Goal: Information Seeking & Learning: Learn about a topic

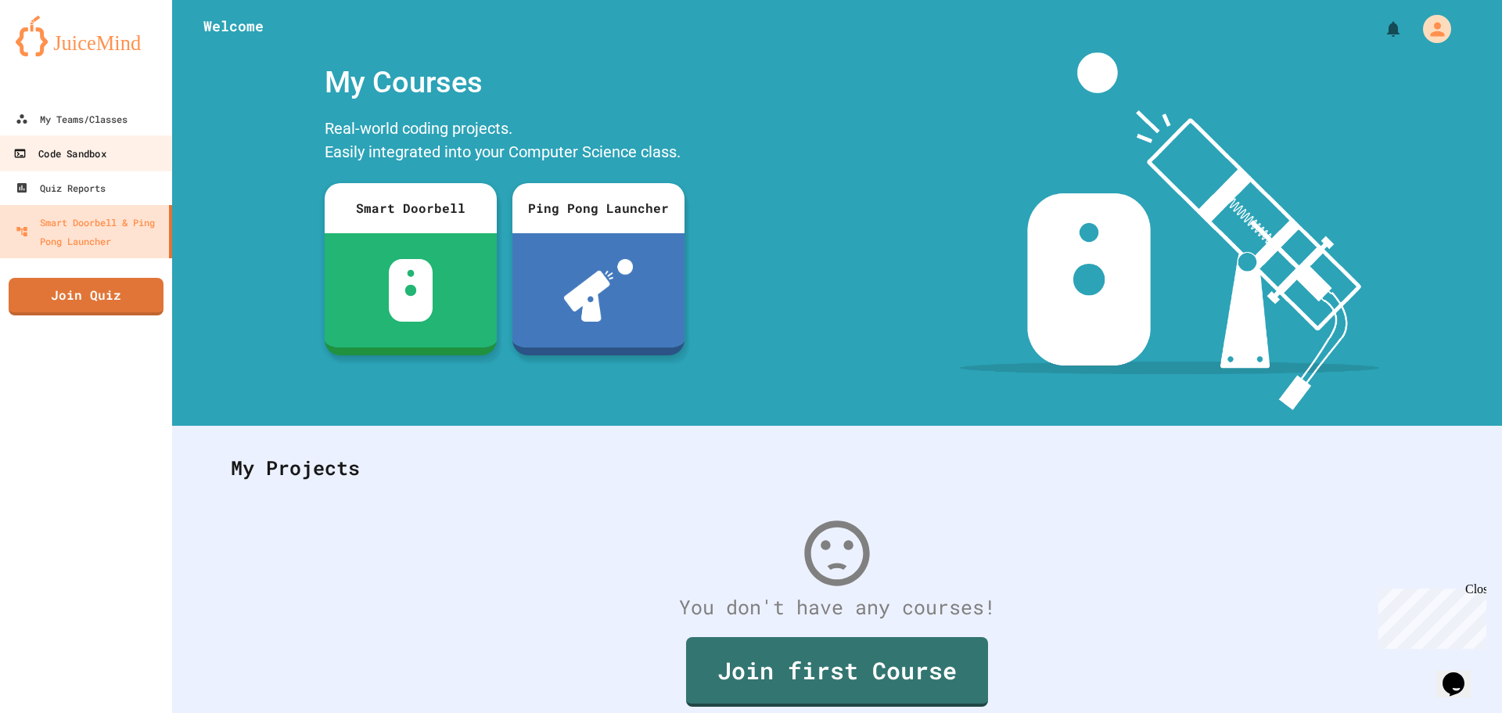
click at [115, 168] on link "Code Sandbox" at bounding box center [87, 152] width 178 height 35
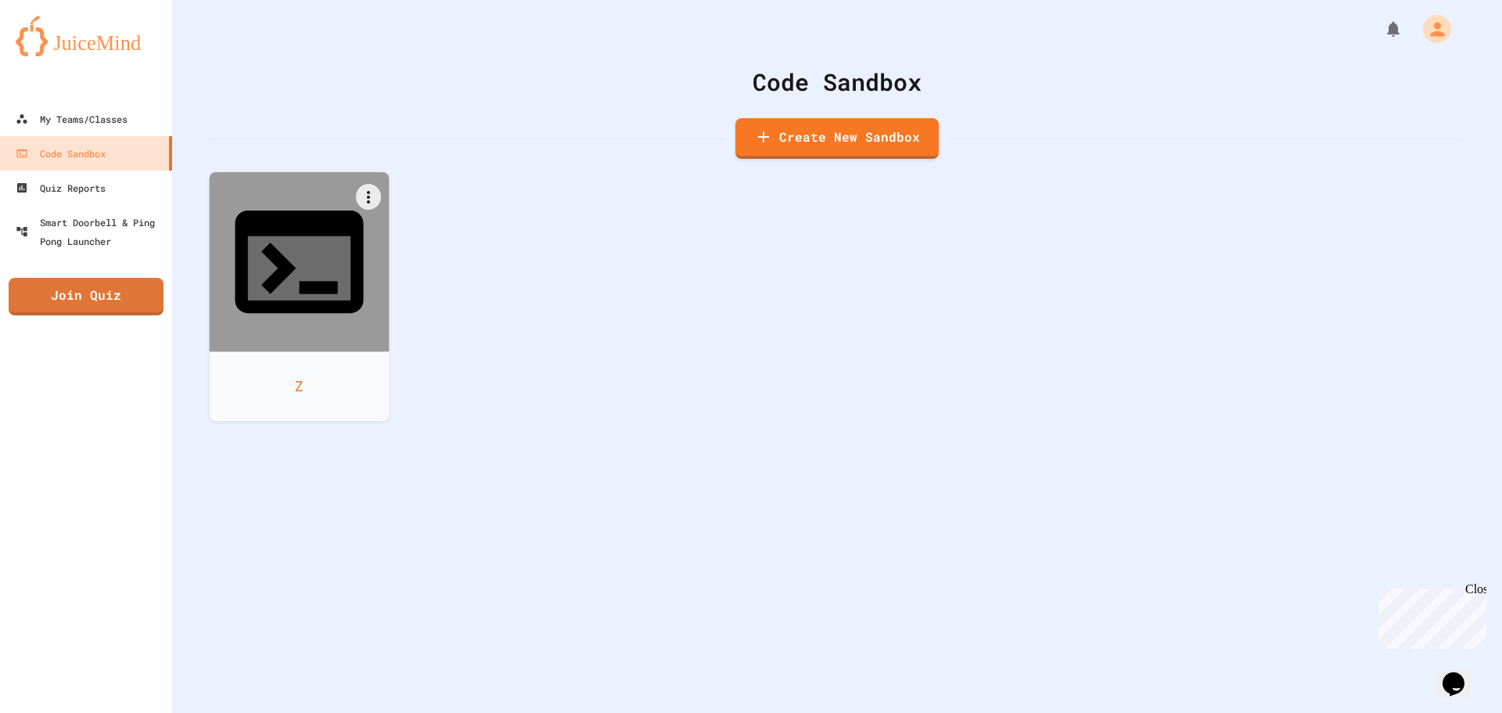
click at [300, 351] on div "Z" at bounding box center [300, 386] width 180 height 70
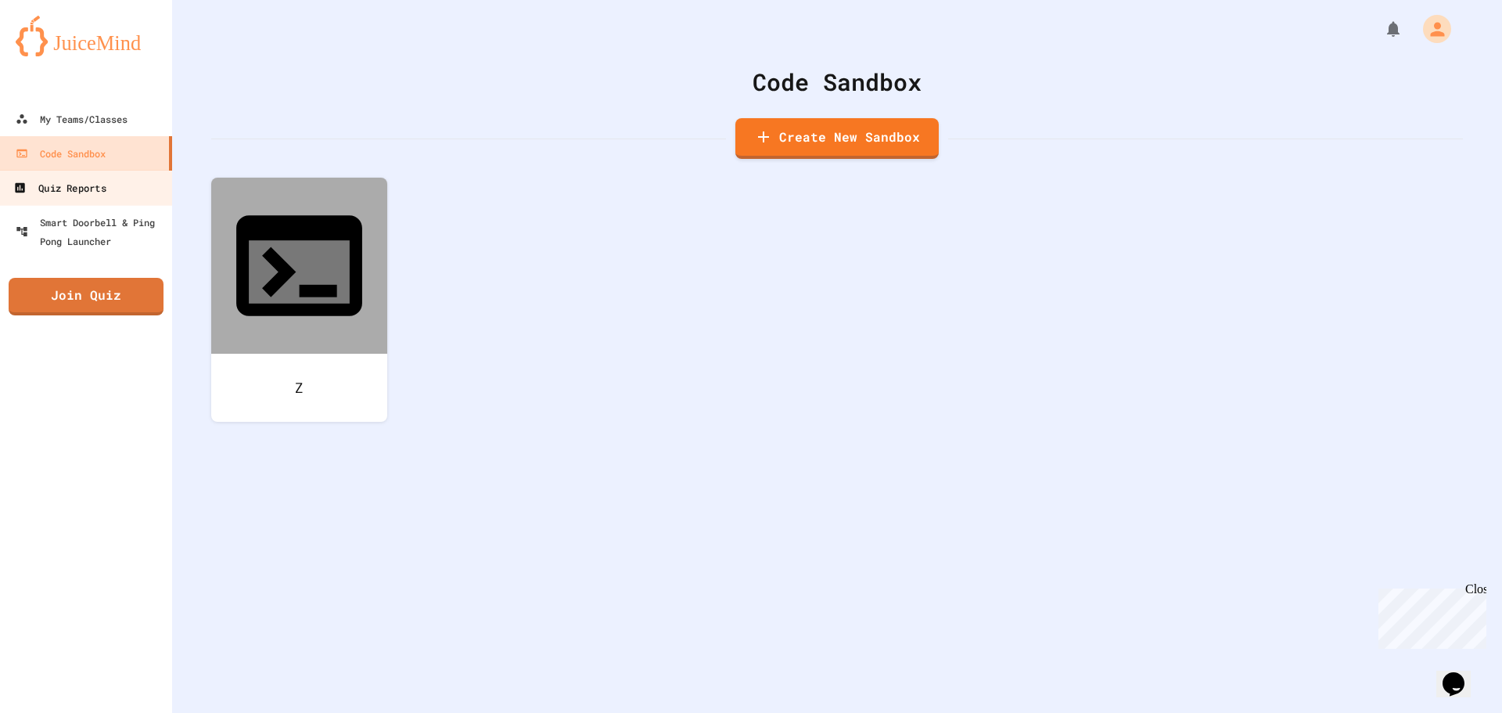
click at [57, 189] on div "Quiz Reports" at bounding box center [59, 188] width 92 height 20
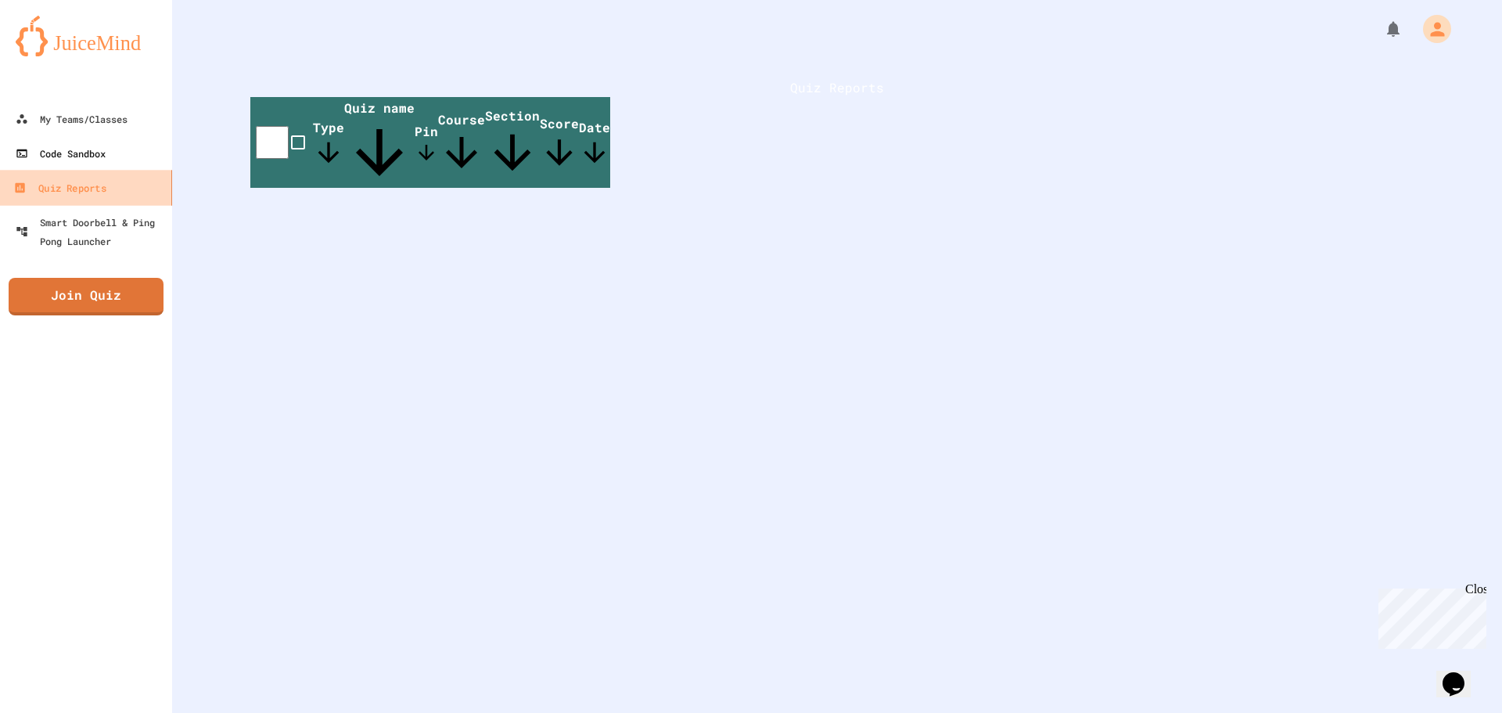
click at [120, 146] on link "Code Sandbox" at bounding box center [86, 153] width 172 height 34
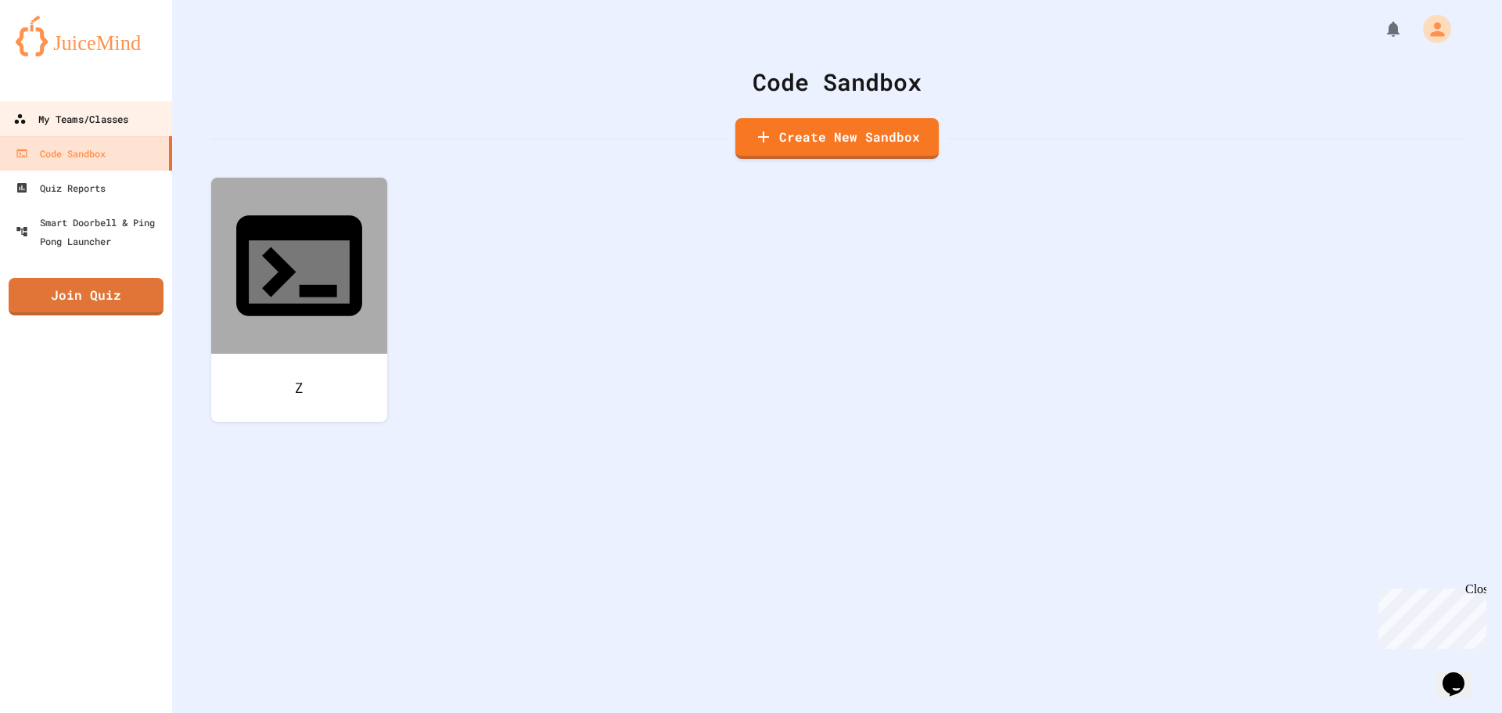
click at [5, 116] on link "My Teams/Classes" at bounding box center [87, 118] width 178 height 35
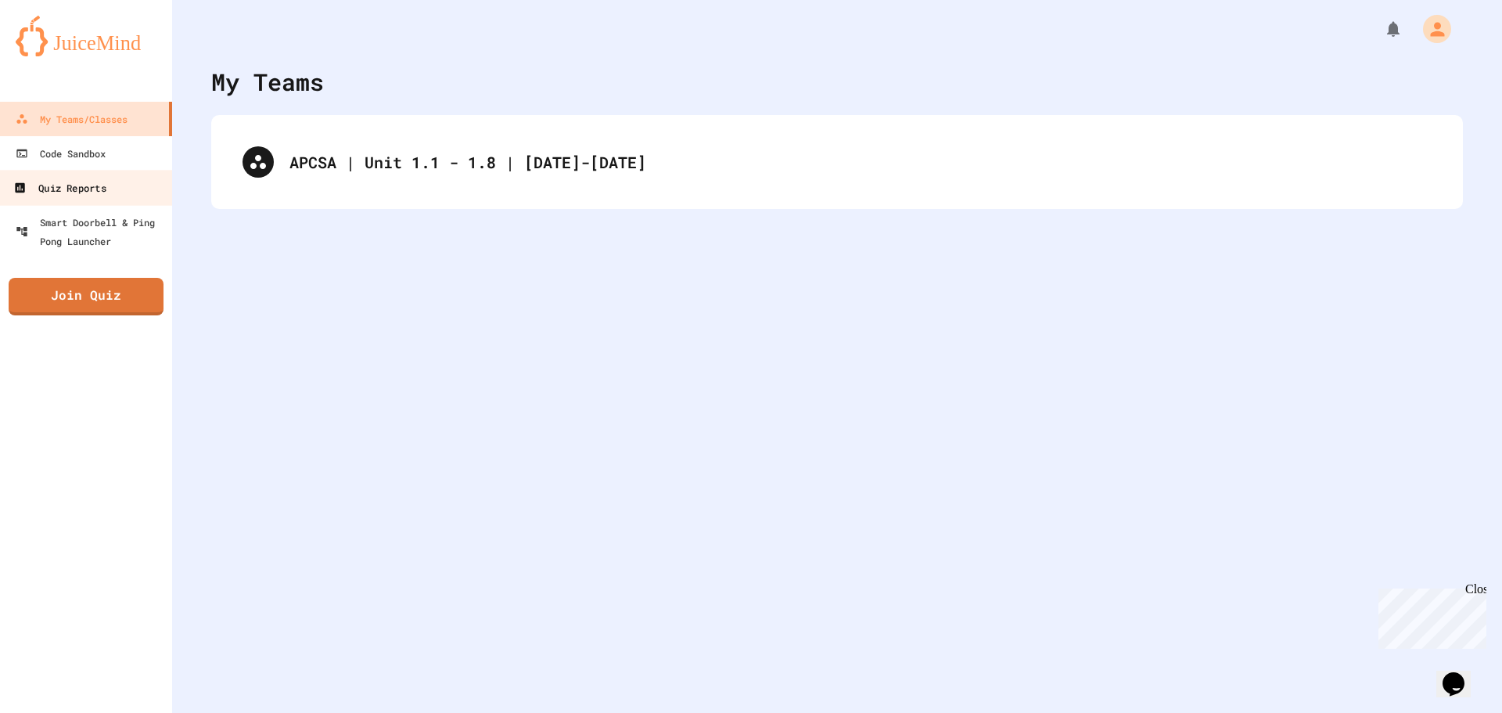
click at [63, 174] on link "Quiz Reports" at bounding box center [87, 187] width 178 height 35
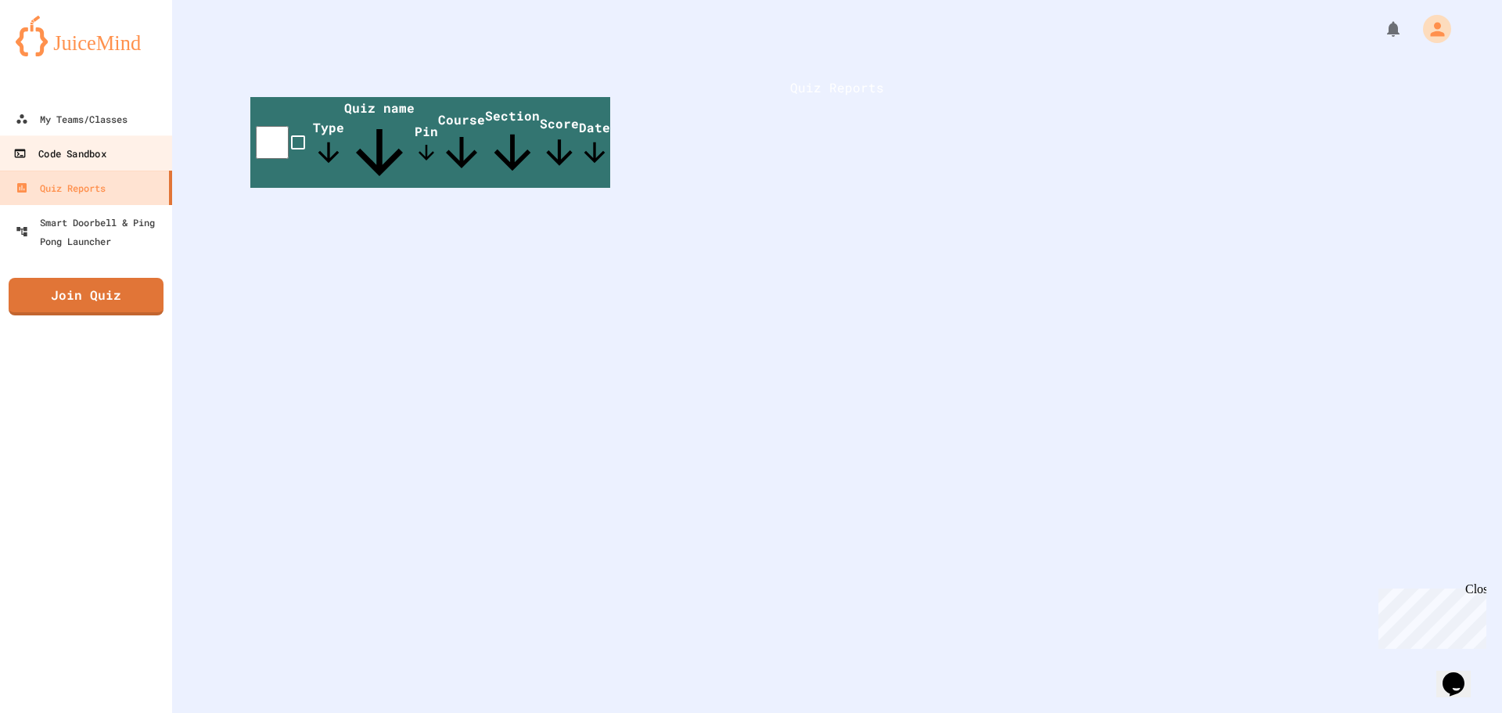
click at [74, 167] on link "Code Sandbox" at bounding box center [87, 152] width 178 height 35
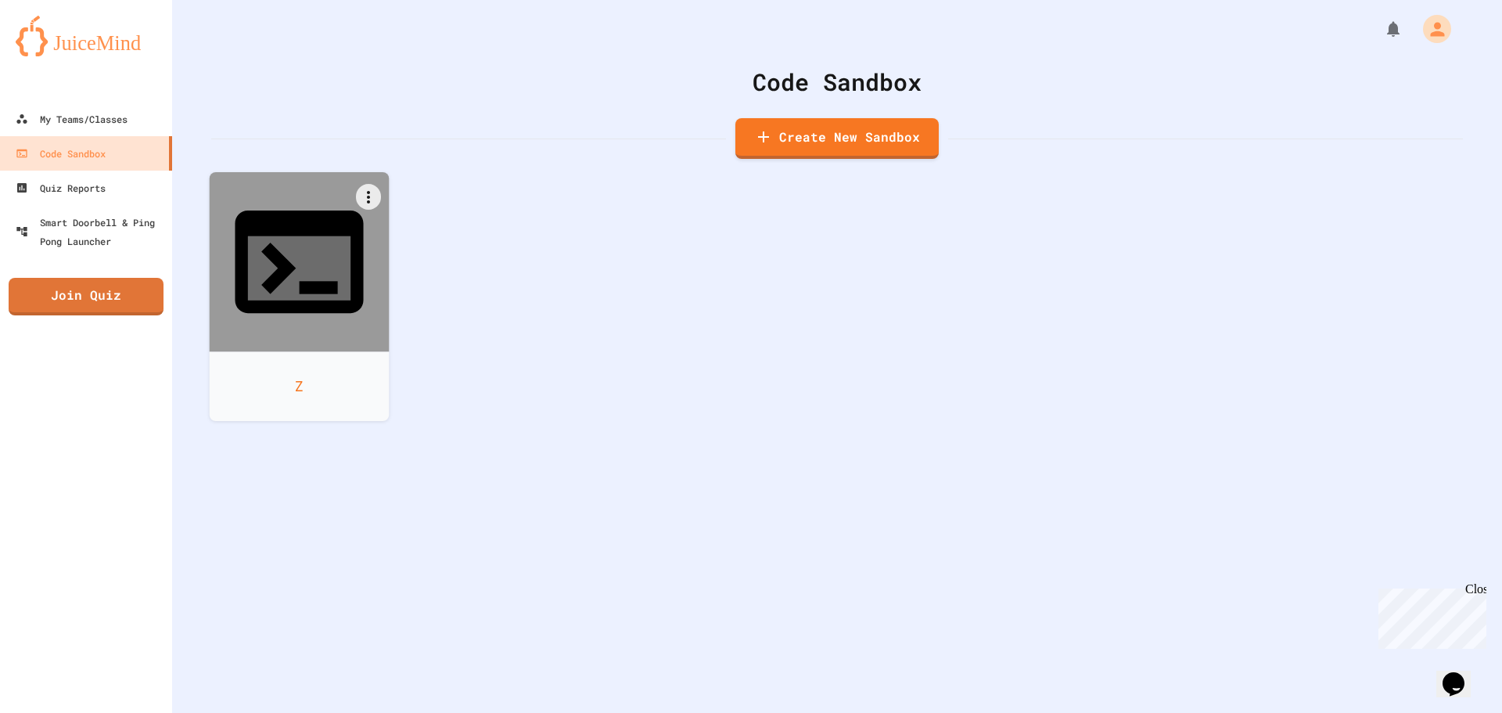
click at [243, 250] on div at bounding box center [300, 262] width 180 height 180
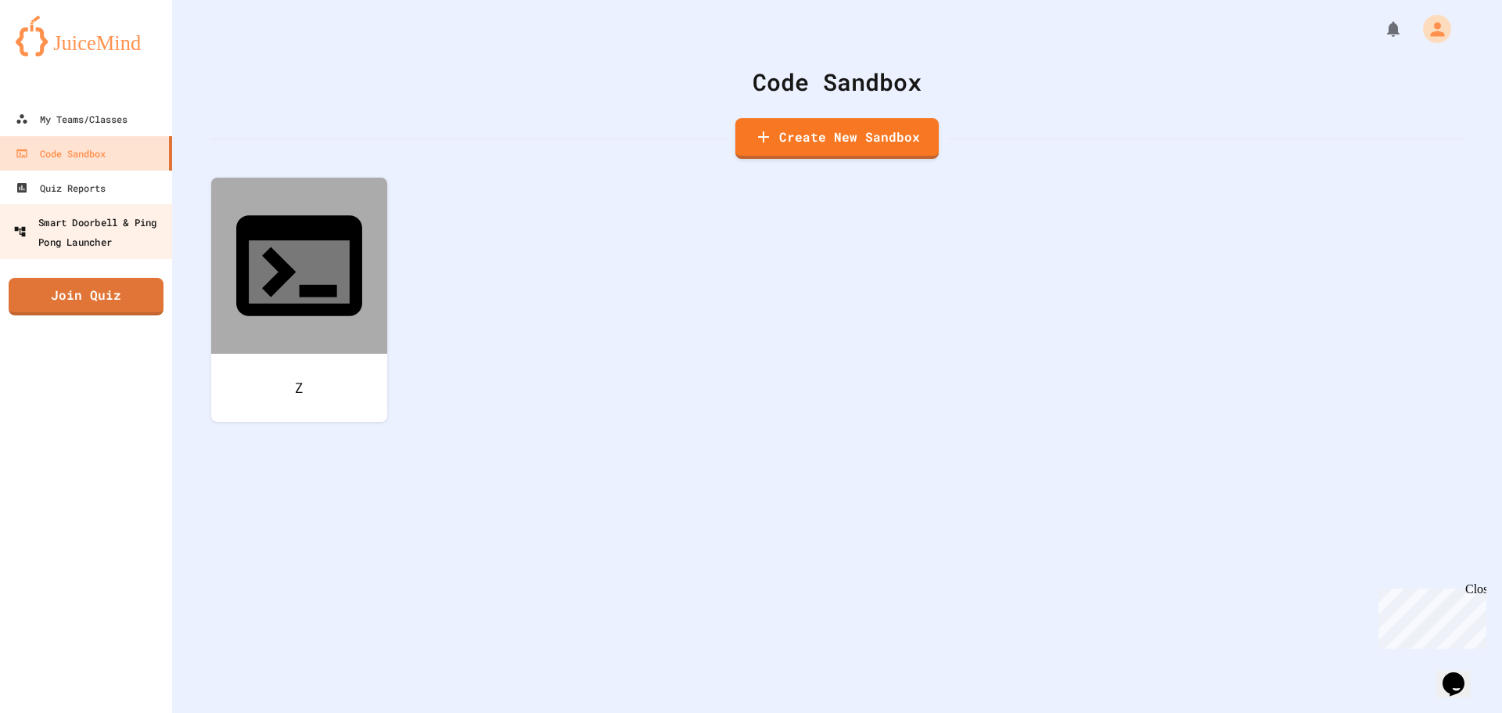
click at [74, 225] on div "Smart Doorbell & Ping Pong Launcher" at bounding box center [90, 231] width 155 height 38
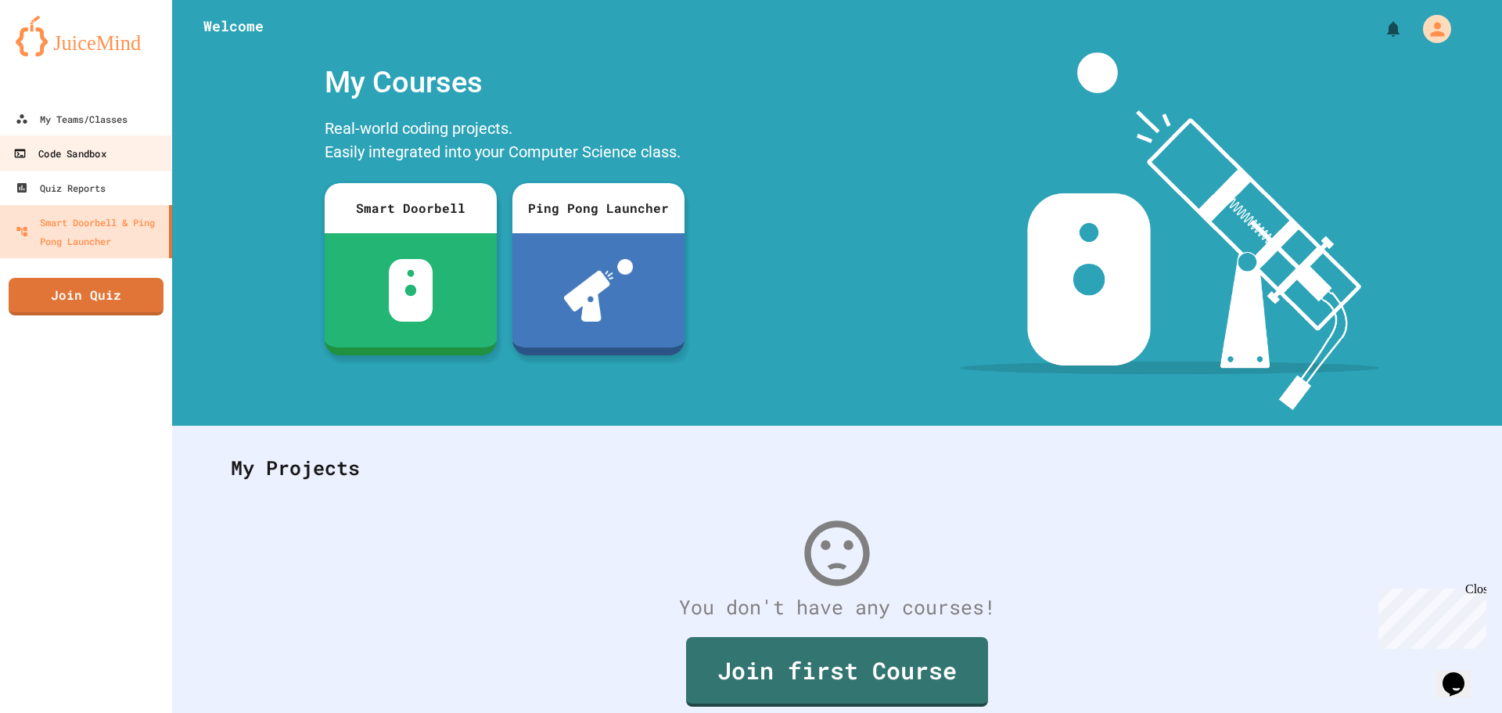
click at [99, 135] on link "Code Sandbox" at bounding box center [87, 152] width 178 height 35
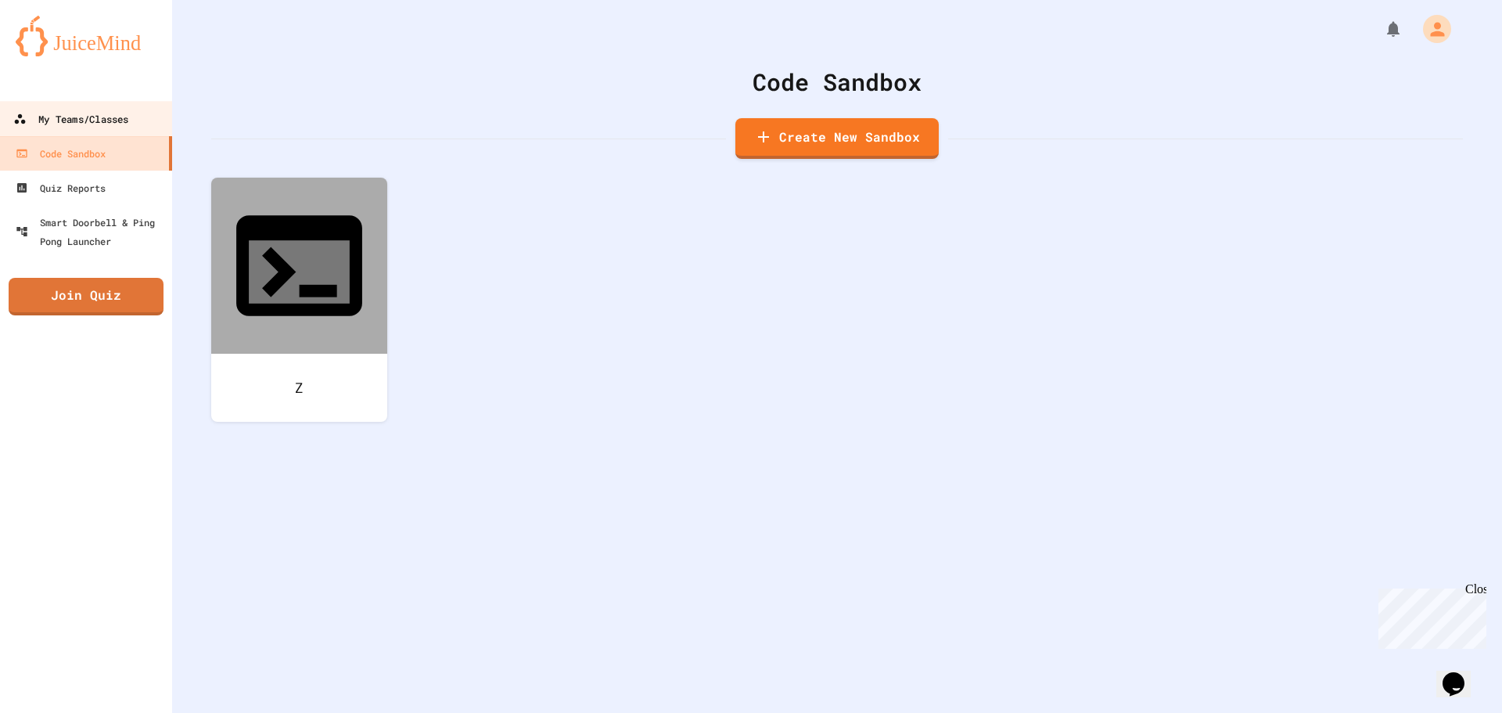
click at [113, 117] on div "My Teams/Classes" at bounding box center [70, 120] width 115 height 20
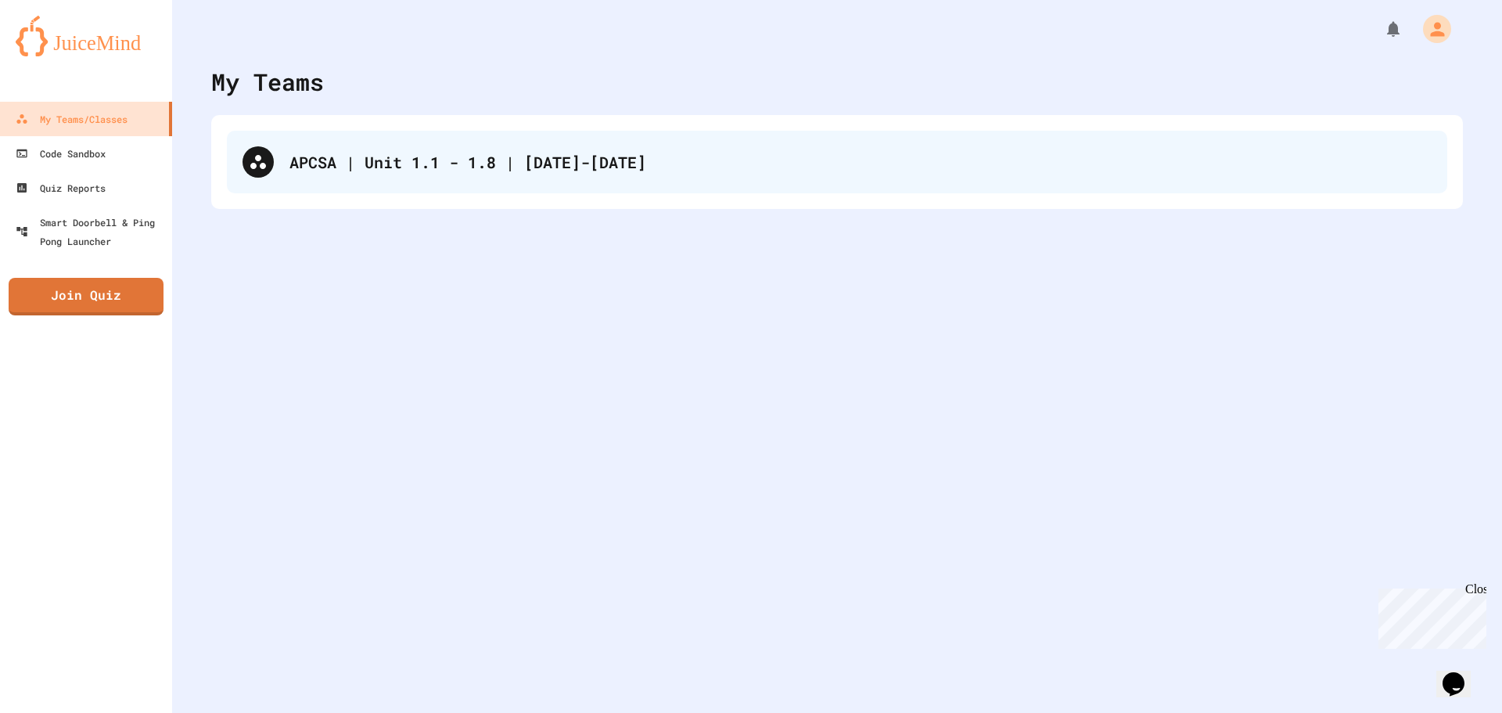
click at [254, 154] on icon at bounding box center [258, 162] width 19 height 19
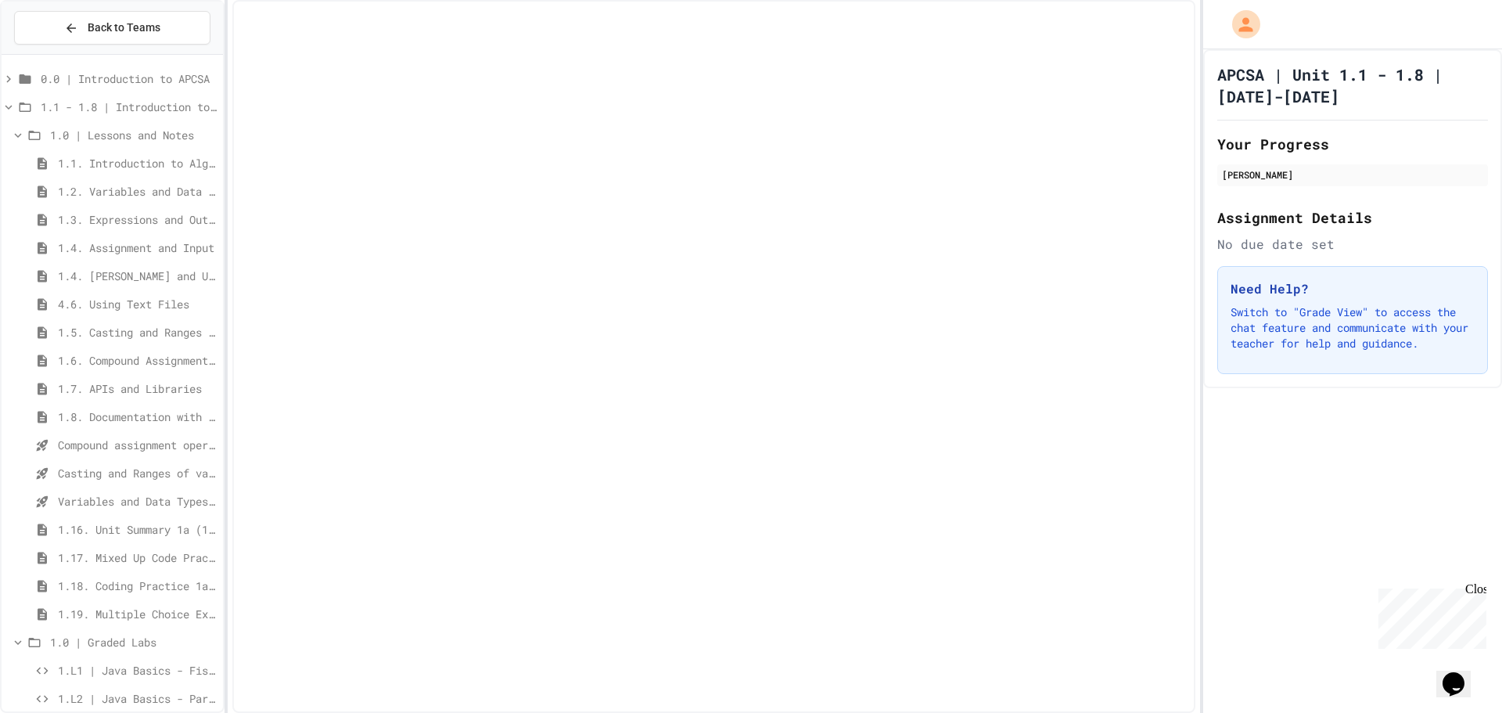
click at [12, 297] on div "4.6. Using Text Files" at bounding box center [112, 304] width 221 height 23
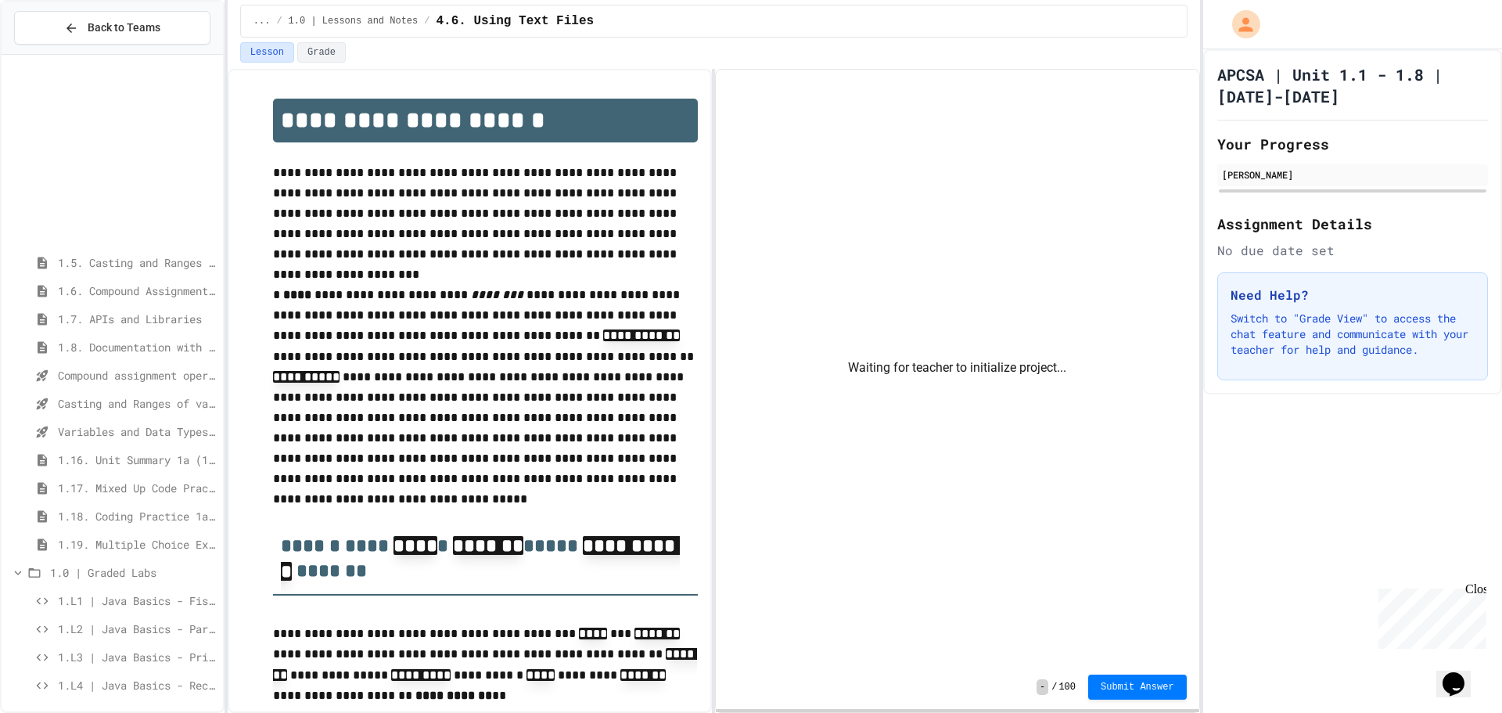
scroll to position [383, 0]
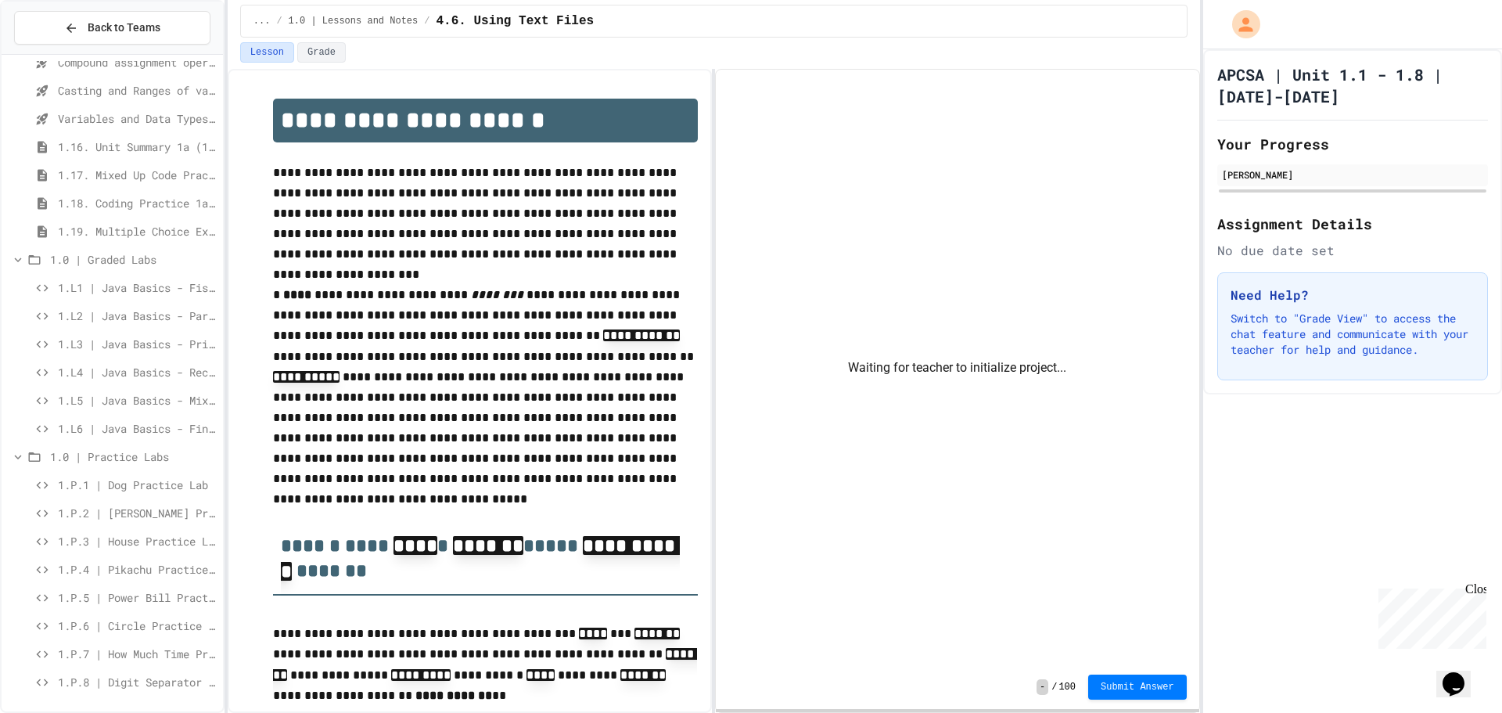
click at [106, 475] on div "1.P.1 | Dog Practice Lab" at bounding box center [112, 484] width 221 height 23
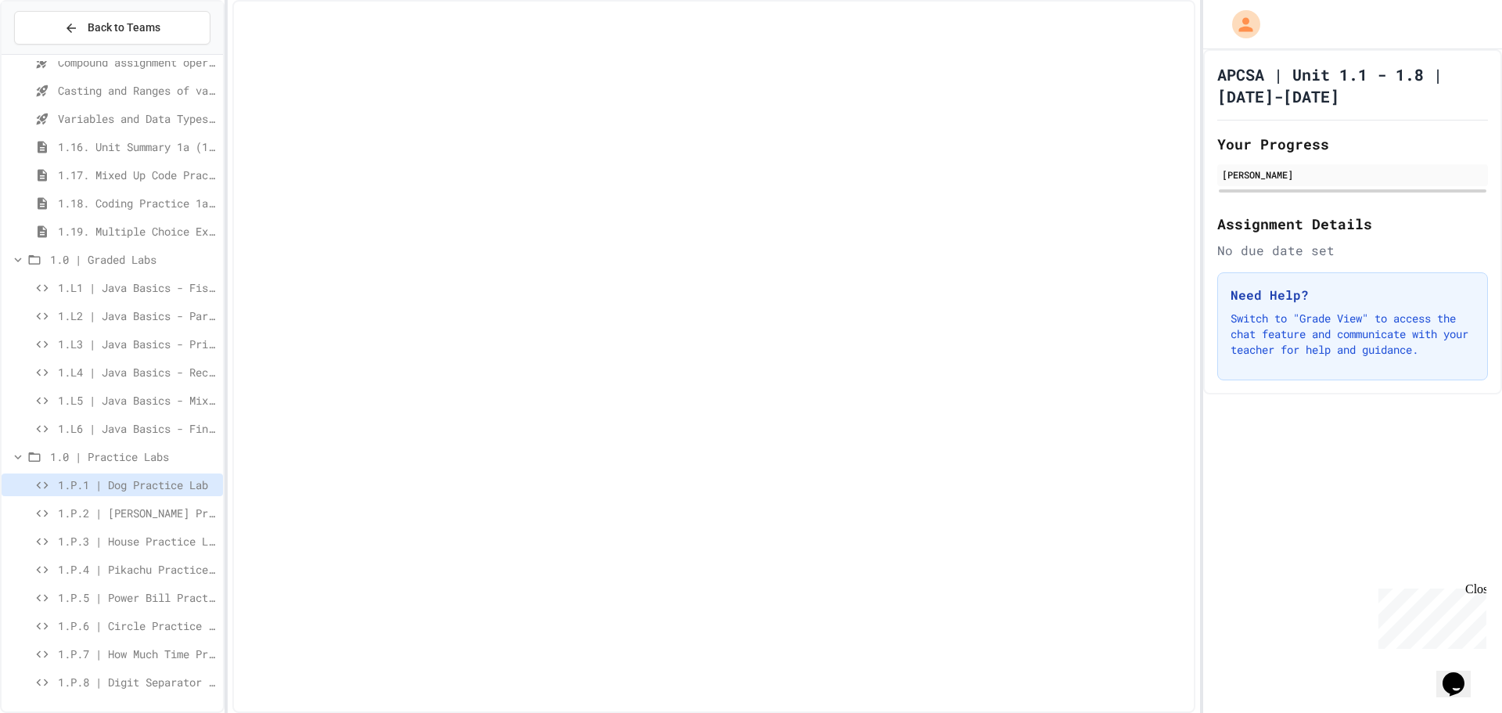
scroll to position [370, 0]
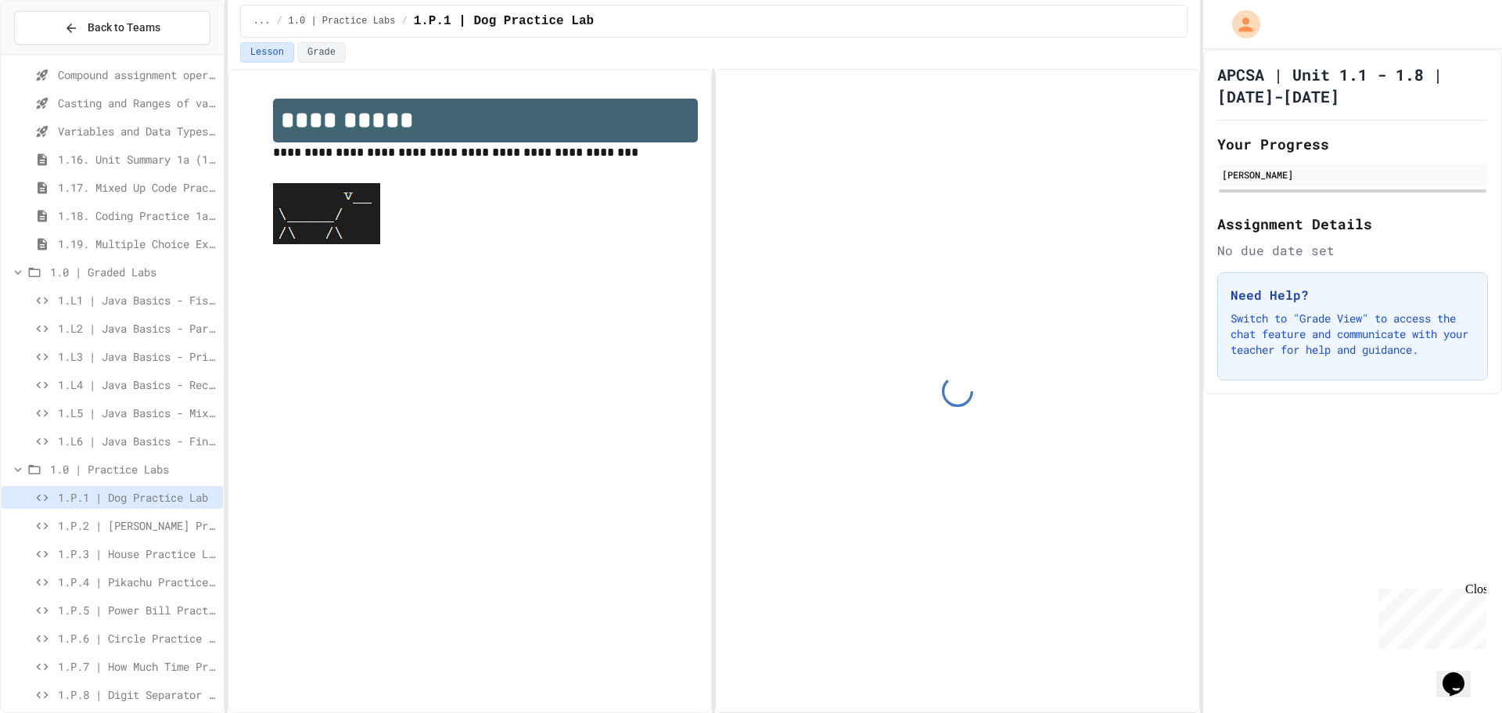
click at [81, 586] on span "1.P.4 | Pikachu Practice Lab" at bounding box center [137, 581] width 159 height 16
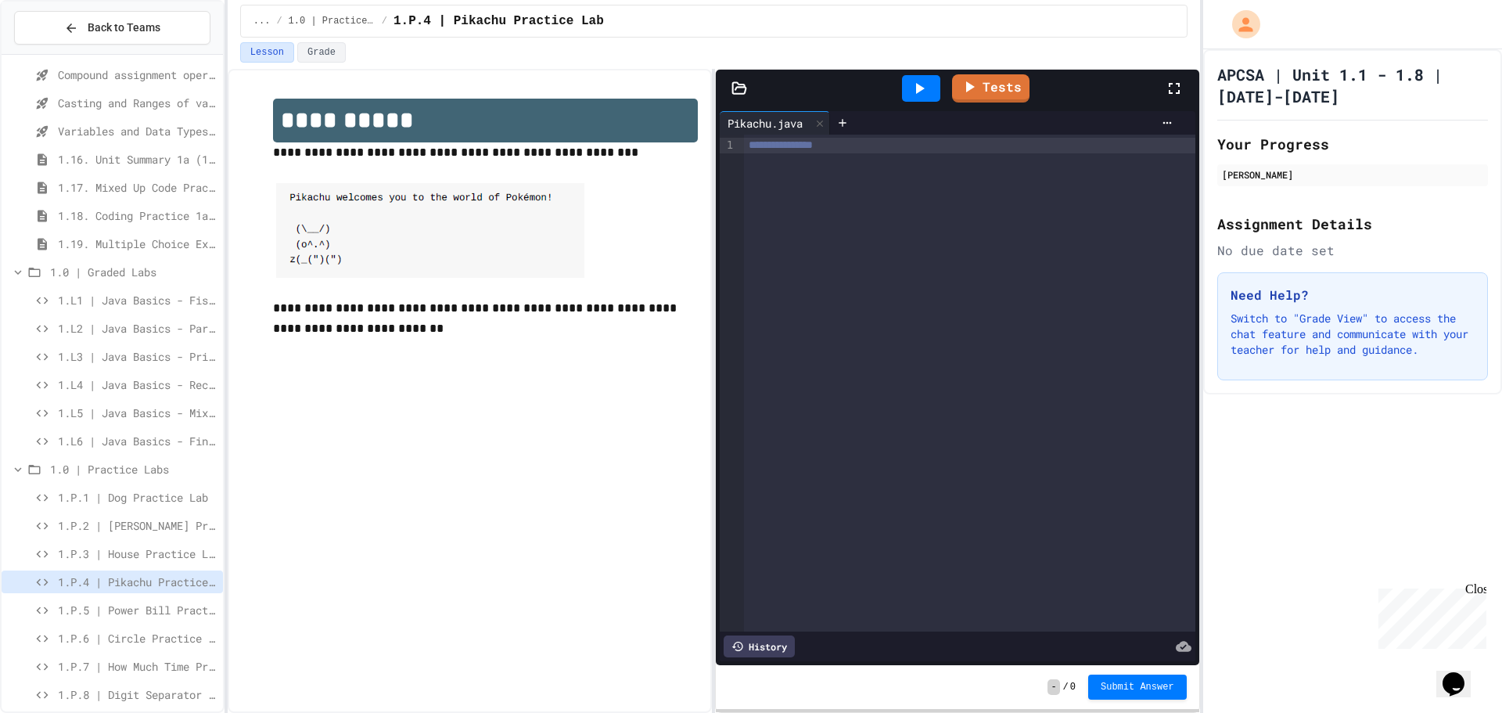
scroll to position [383, 0]
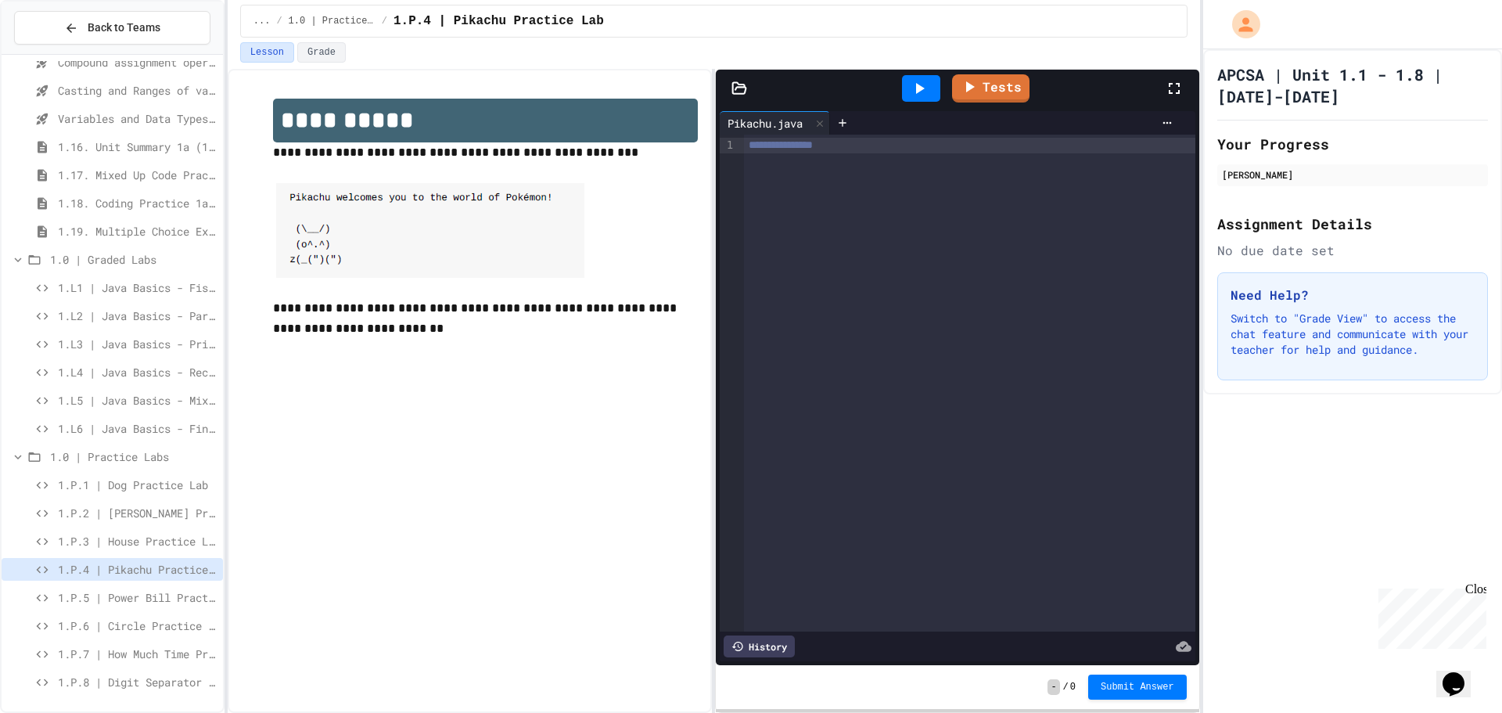
drag, startPoint x: 338, startPoint y: 275, endPoint x: 294, endPoint y: 227, distance: 64.8
click at [304, 233] on img at bounding box center [428, 230] width 311 height 95
drag, startPoint x: 286, startPoint y: 199, endPoint x: 549, endPoint y: 307, distance: 284.9
click at [379, 278] on img at bounding box center [428, 230] width 311 height 95
click at [820, 210] on div "**********" at bounding box center [969, 383] width 451 height 497
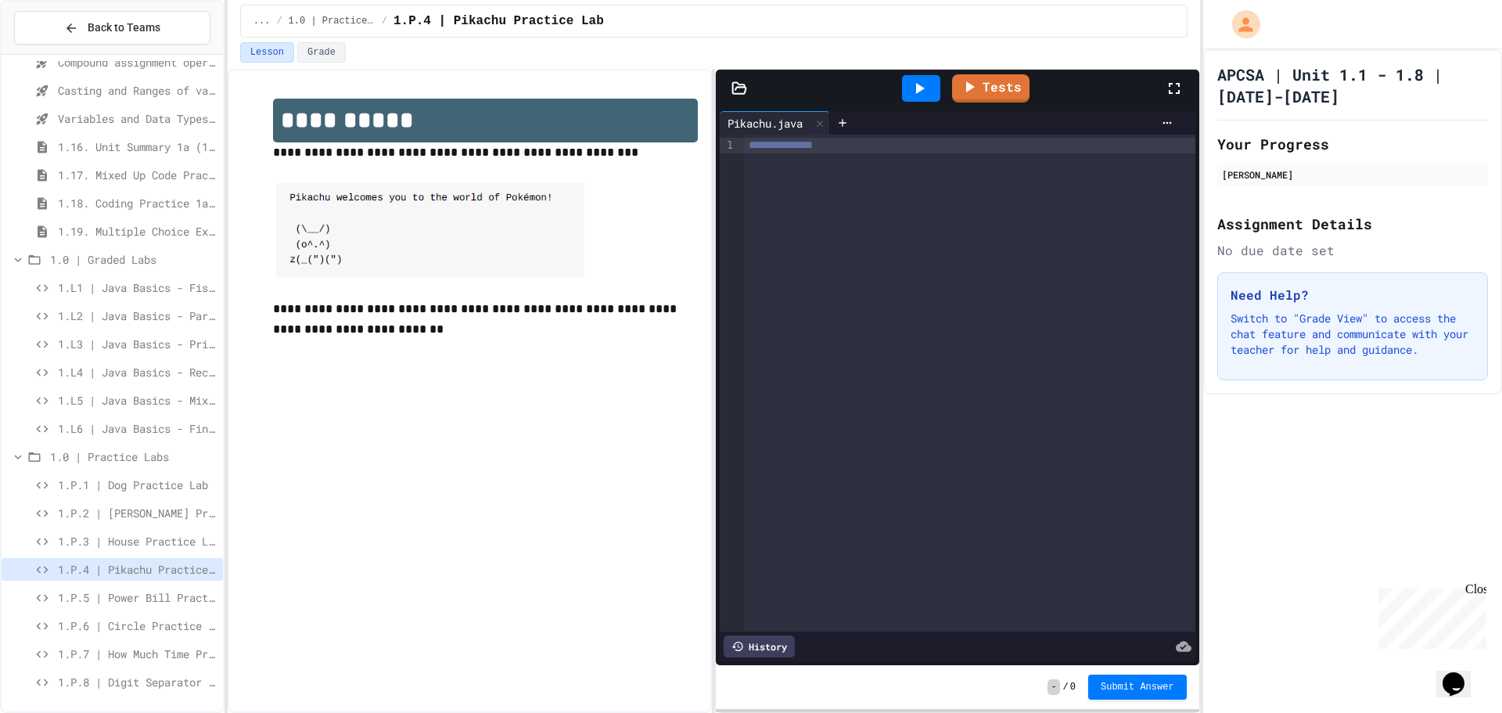
drag, startPoint x: 1101, startPoint y: 267, endPoint x: 755, endPoint y: 224, distance: 348.5
click at [728, 284] on div "**********" at bounding box center [957, 383] width 475 height 497
click at [757, 217] on div "**********" at bounding box center [969, 383] width 451 height 497
drag, startPoint x: 890, startPoint y: 144, endPoint x: 771, endPoint y: 145, distance: 118.9
click at [771, 145] on div "**********" at bounding box center [969, 146] width 451 height 16
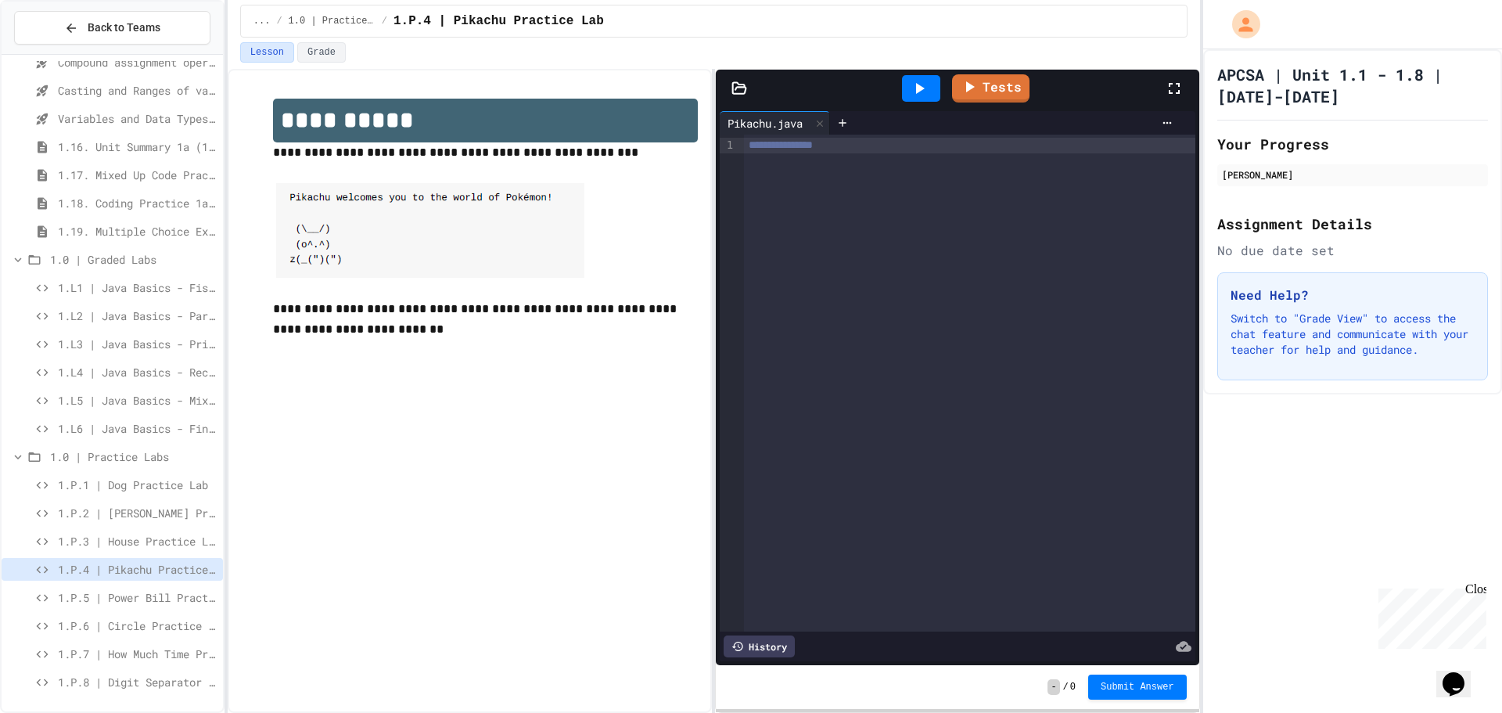
click at [746, 151] on div "**********" at bounding box center [969, 146] width 451 height 16
drag, startPoint x: 749, startPoint y: 146, endPoint x: 885, endPoint y: 156, distance: 135.7
click at [885, 156] on div "**********" at bounding box center [969, 383] width 451 height 497
